Goal: Share content: Share content

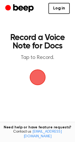
click at [36, 77] on span "button" at bounding box center [37, 77] width 15 height 15
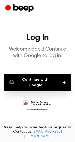
click at [39, 88] on button "Continue with Google" at bounding box center [37, 82] width 66 height 17
click at [34, 83] on button "Continue with Google" at bounding box center [37, 82] width 66 height 17
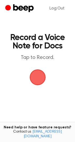
click at [31, 79] on span "button" at bounding box center [37, 77] width 15 height 15
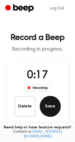
click at [56, 108] on button "Save" at bounding box center [50, 106] width 21 height 21
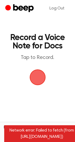
click at [32, 78] on span "button" at bounding box center [37, 77] width 15 height 15
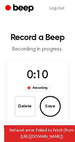
scroll to position [68, 0]
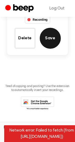
click at [45, 43] on button "Save" at bounding box center [50, 38] width 21 height 21
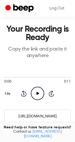
scroll to position [0, 0]
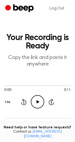
click at [37, 99] on icon "Play Audio" at bounding box center [37, 101] width 13 height 13
click at [41, 98] on icon "Pause Audio" at bounding box center [37, 101] width 13 height 13
click at [38, 101] on icon "Play Audio" at bounding box center [37, 101] width 13 height 13
click at [38, 100] on icon at bounding box center [37, 101] width 2 height 3
click at [38, 100] on icon "Play Audio" at bounding box center [37, 101] width 13 height 13
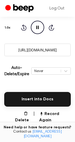
scroll to position [75, 0]
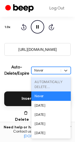
click at [48, 68] on div "Never" at bounding box center [46, 70] width 24 height 5
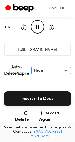
click at [48, 68] on div "Never" at bounding box center [46, 70] width 24 height 5
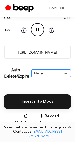
scroll to position [73, 0]
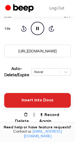
click at [34, 104] on button "Insert into Docs" at bounding box center [37, 100] width 66 height 15
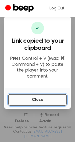
click at [39, 99] on button "Close" at bounding box center [37, 100] width 58 height 12
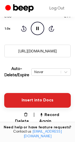
click at [47, 101] on button "Insert into Docs" at bounding box center [37, 100] width 66 height 15
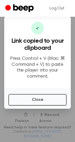
click at [33, 61] on p "Press Control + V (Mac: ⌘ Command + V) to paste the player into your comment." at bounding box center [37, 68] width 58 height 24
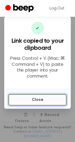
click at [38, 97] on button "Close" at bounding box center [37, 100] width 58 height 12
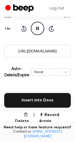
click at [35, 52] on input "https://beep.audio/g2xRCC0" at bounding box center [37, 51] width 66 height 13
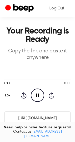
scroll to position [0, 0]
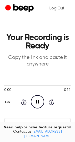
click at [35, 65] on p "Copy the link and paste it anywhere" at bounding box center [37, 61] width 66 height 13
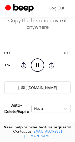
scroll to position [56, 0]
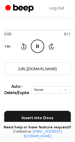
click at [47, 68] on input "https://beep.audio/g2xRCC0" at bounding box center [37, 68] width 66 height 13
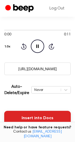
click at [44, 114] on button "Insert into Docs" at bounding box center [37, 118] width 66 height 15
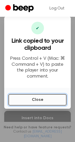
click at [43, 96] on button "Close" at bounding box center [37, 100] width 58 height 12
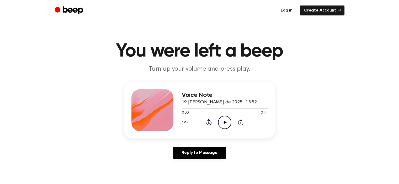
click at [227, 126] on icon "Play Audio" at bounding box center [224, 122] width 13 height 13
click at [225, 121] on icon at bounding box center [225, 122] width 2 height 3
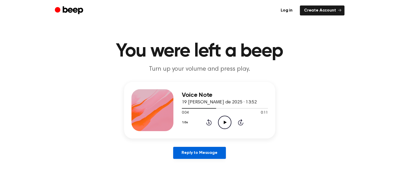
click at [198, 155] on link "Reply to Message" at bounding box center [199, 153] width 52 height 12
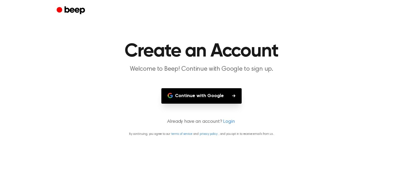
click at [207, 91] on button "Continue with Google" at bounding box center [201, 95] width 80 height 15
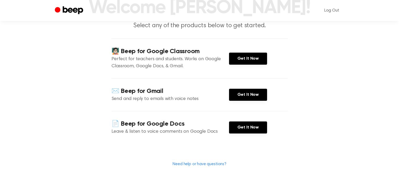
scroll to position [45, 0]
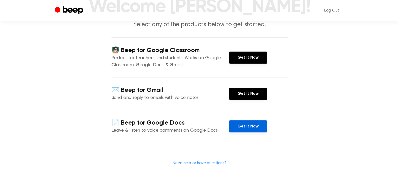
click at [245, 125] on link "Get It Now" at bounding box center [248, 127] width 38 height 12
